Goal: Communication & Community: Answer question/provide support

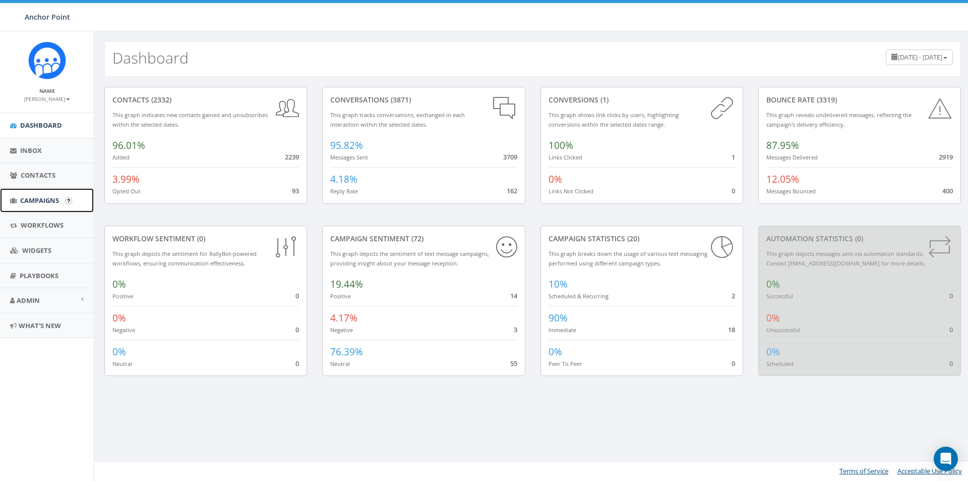
click at [32, 201] on span "Campaigns" at bounding box center [39, 200] width 39 height 9
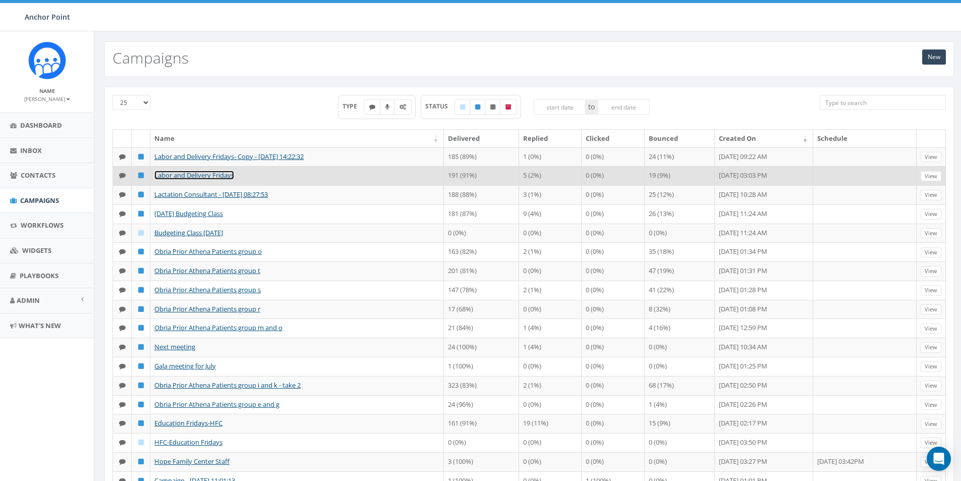
click at [217, 175] on link "Labor and Delivery Fridays" at bounding box center [194, 174] width 80 height 9
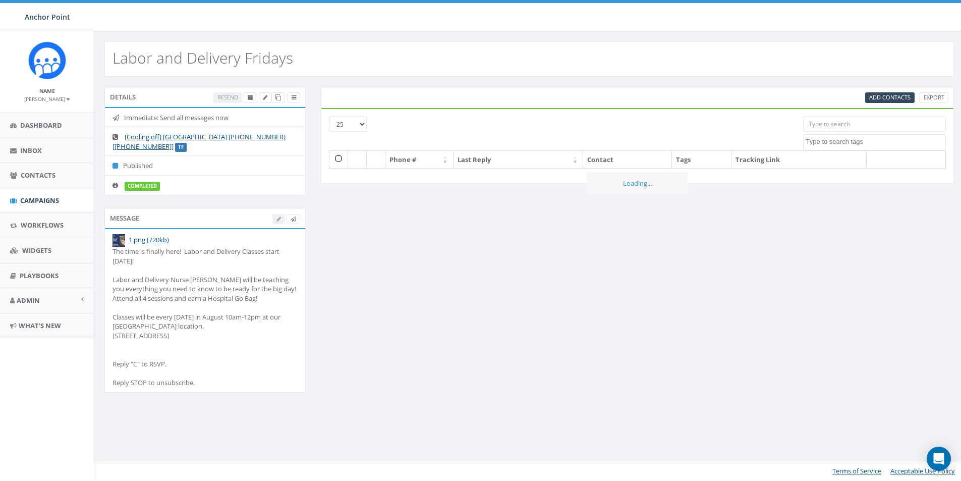
select select
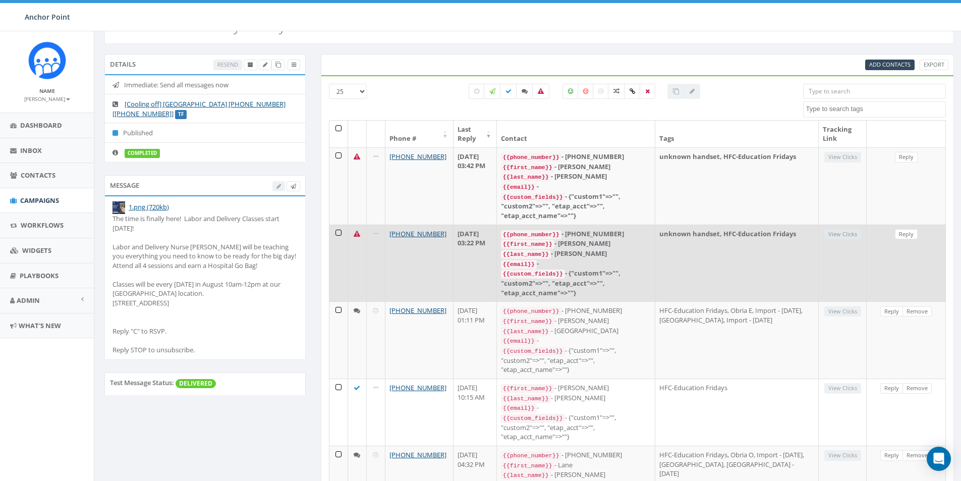
scroll to position [50, 0]
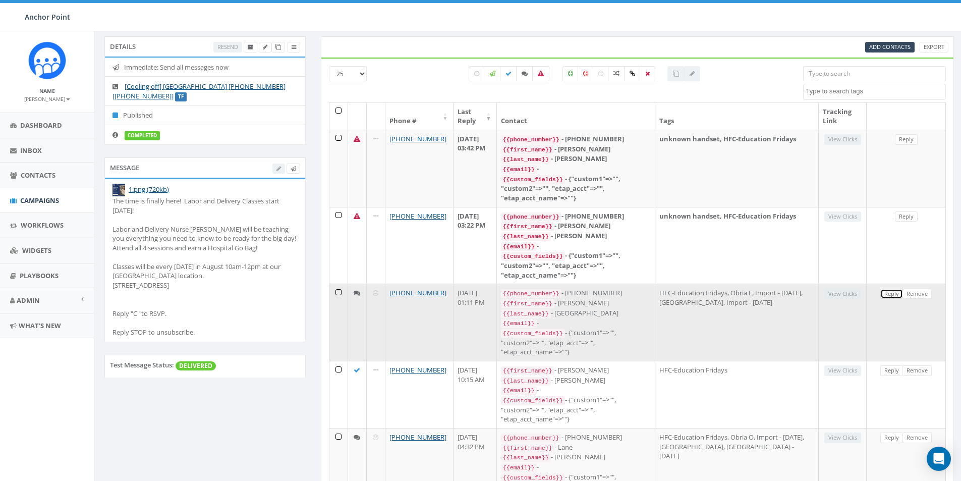
click at [888, 288] on link "Reply" at bounding box center [891, 293] width 23 height 11
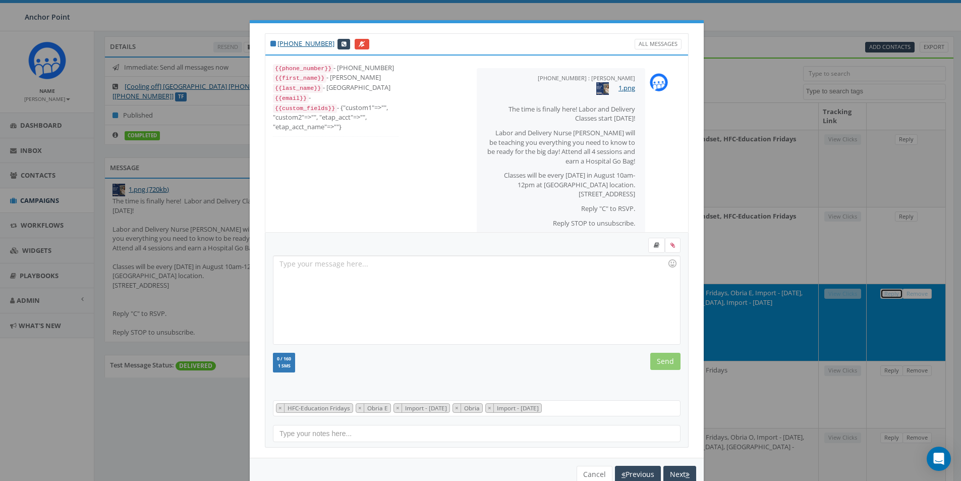
scroll to position [62, 0]
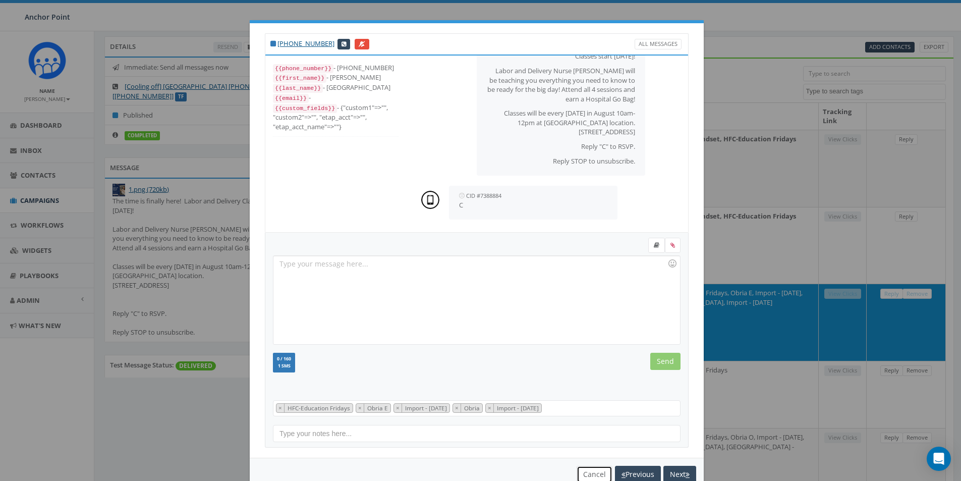
click at [580, 472] on button "Cancel" at bounding box center [594, 473] width 36 height 17
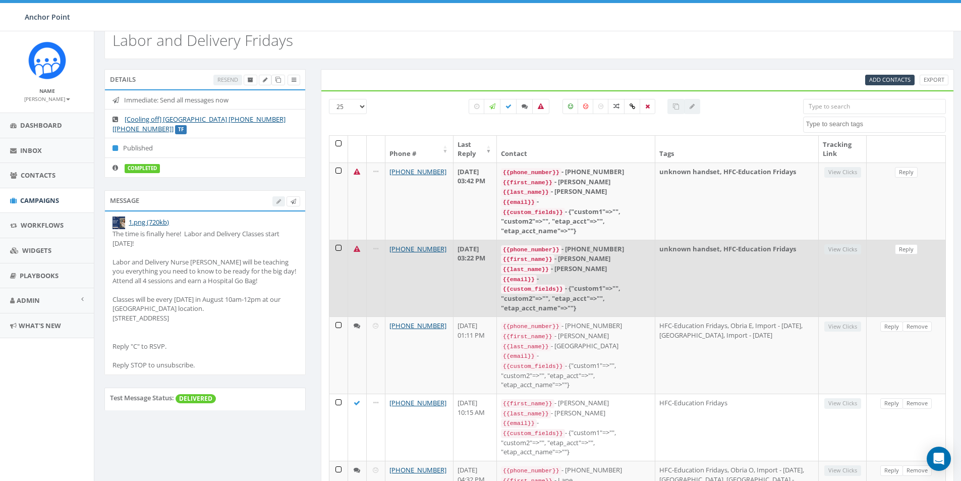
scroll to position [0, 0]
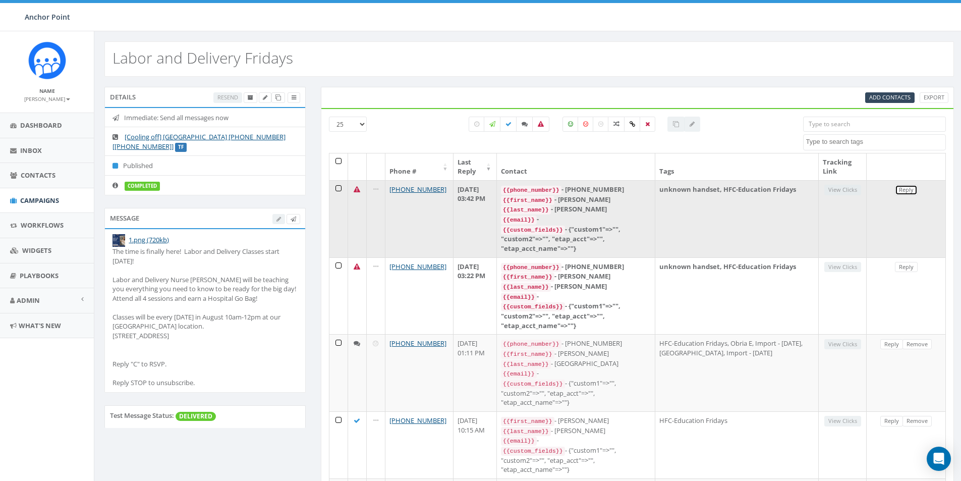
click at [906, 186] on link "Reply" at bounding box center [905, 190] width 23 height 11
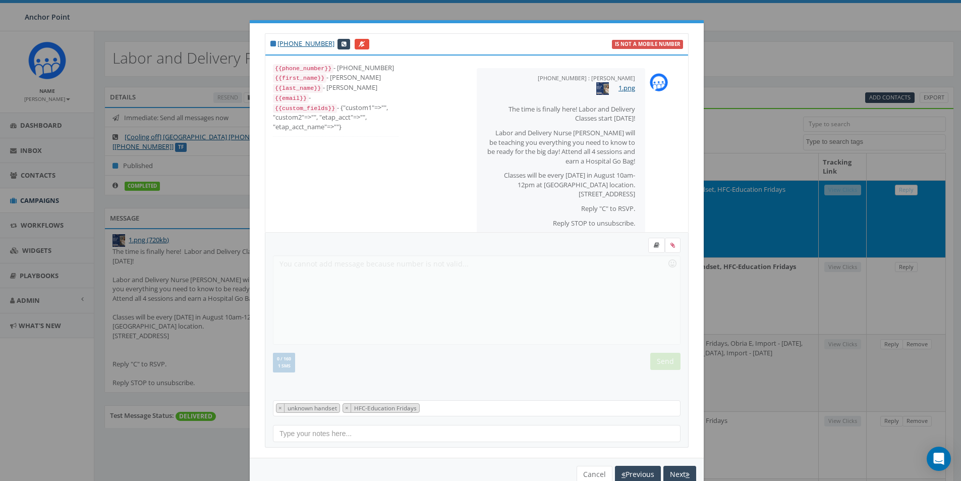
scroll to position [18, 0]
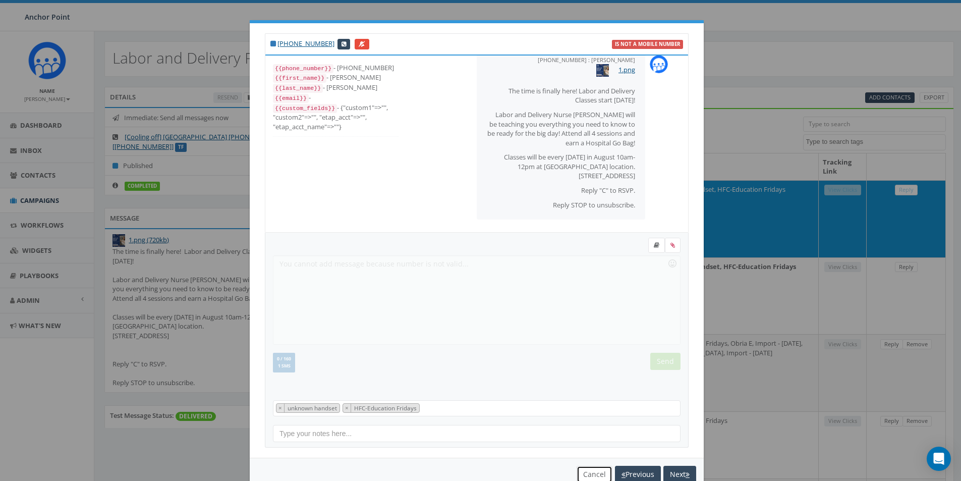
click at [588, 473] on button "Cancel" at bounding box center [594, 473] width 36 height 17
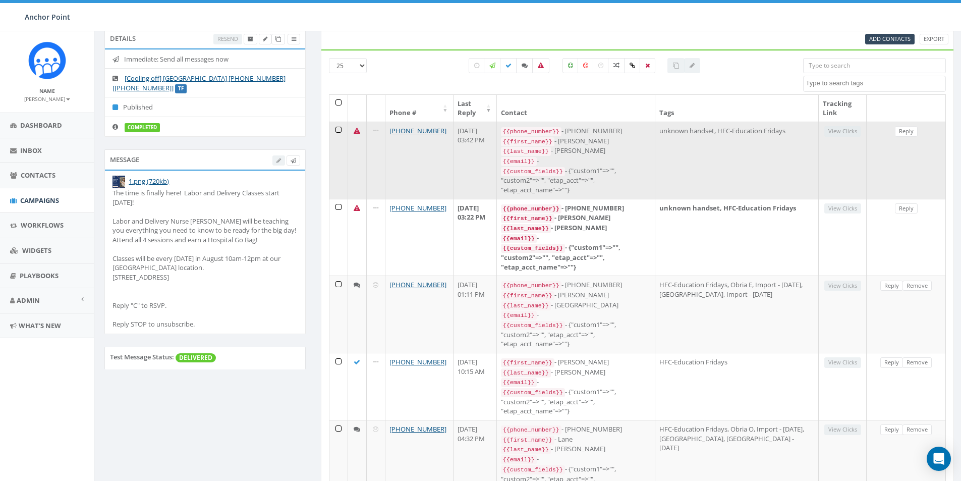
scroll to position [0, 0]
